Goal: Information Seeking & Learning: Learn about a topic

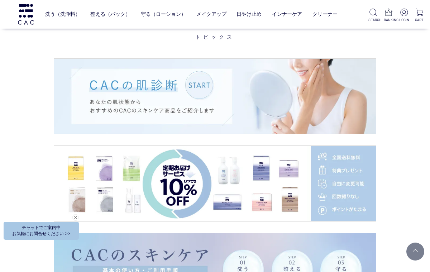
scroll to position [776, 0]
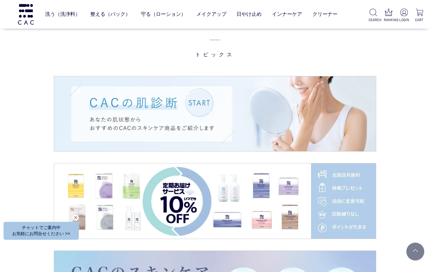
click at [200, 98] on img at bounding box center [215, 113] width 322 height 75
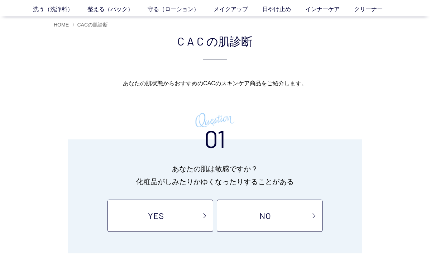
scroll to position [30, 0]
click at [186, 217] on link "YES" at bounding box center [160, 216] width 106 height 32
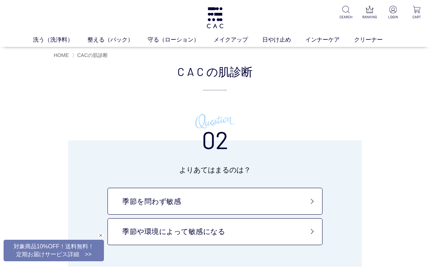
click at [245, 203] on link "季節を問わず敏感" at bounding box center [214, 201] width 215 height 27
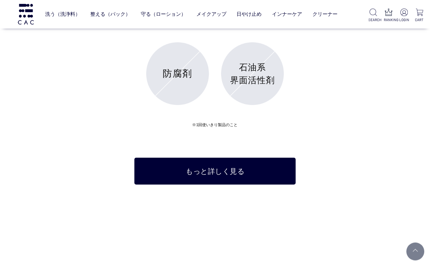
scroll to position [2498, 0]
click at [263, 170] on link "もっと詳しく見る" at bounding box center [214, 171] width 161 height 27
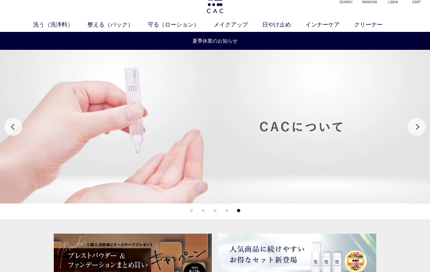
scroll to position [0, 0]
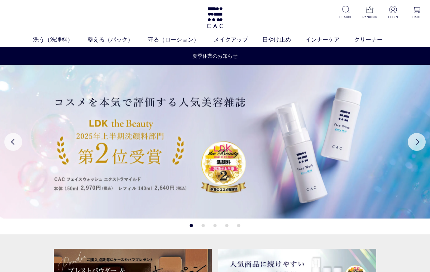
click at [33, 21] on div "洗う（洗浄料） 液体洗浄料 パウダー洗浄料 泡洗顔料 グッズ 整える（パック） フェイスパック ヘアパック 守る（ローション） 保湿化粧水 柔軟化粧水 美容液…" at bounding box center [215, 23] width 430 height 47
click at [223, 58] on link "[PERSON_NAME]休業のお知らせ" at bounding box center [214, 56] width 45 height 8
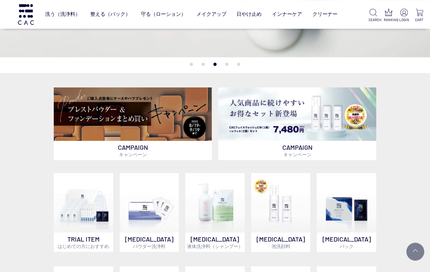
scroll to position [114, 0]
click at [145, 112] on img at bounding box center [133, 114] width 158 height 54
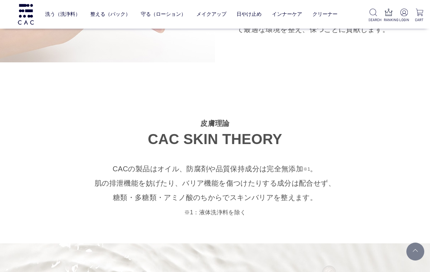
scroll to position [1614, 0]
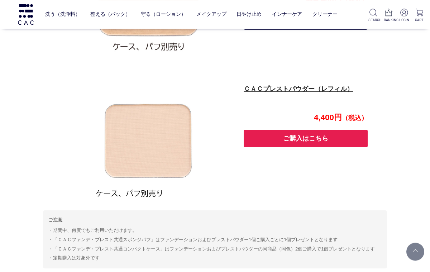
scroll to position [621, 0]
